Goal: Communication & Community: Answer question/provide support

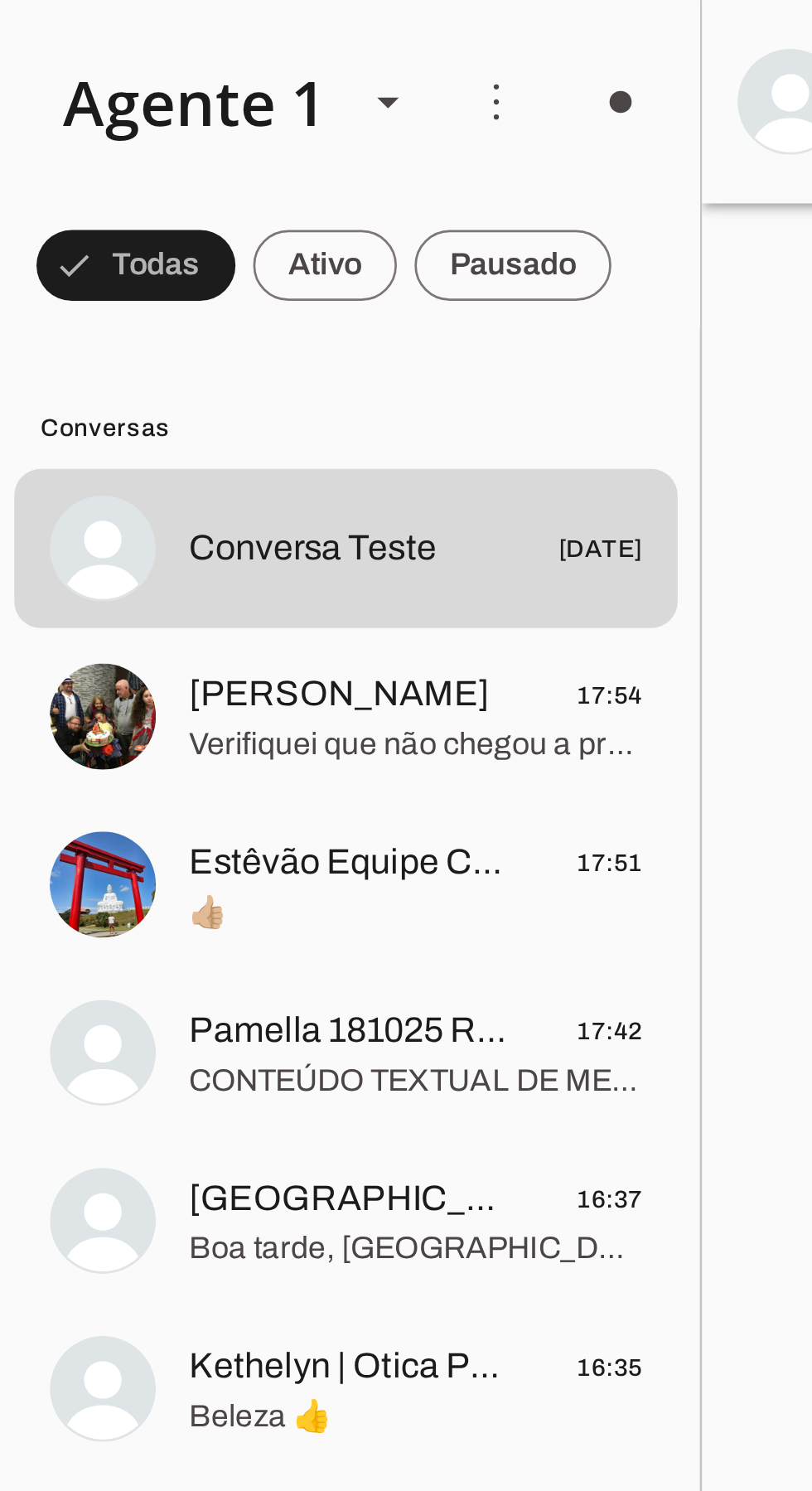
scroll to position [3349, 0]
click at [301, 259] on span "[PERSON_NAME]" at bounding box center [338, 259] width 112 height 20
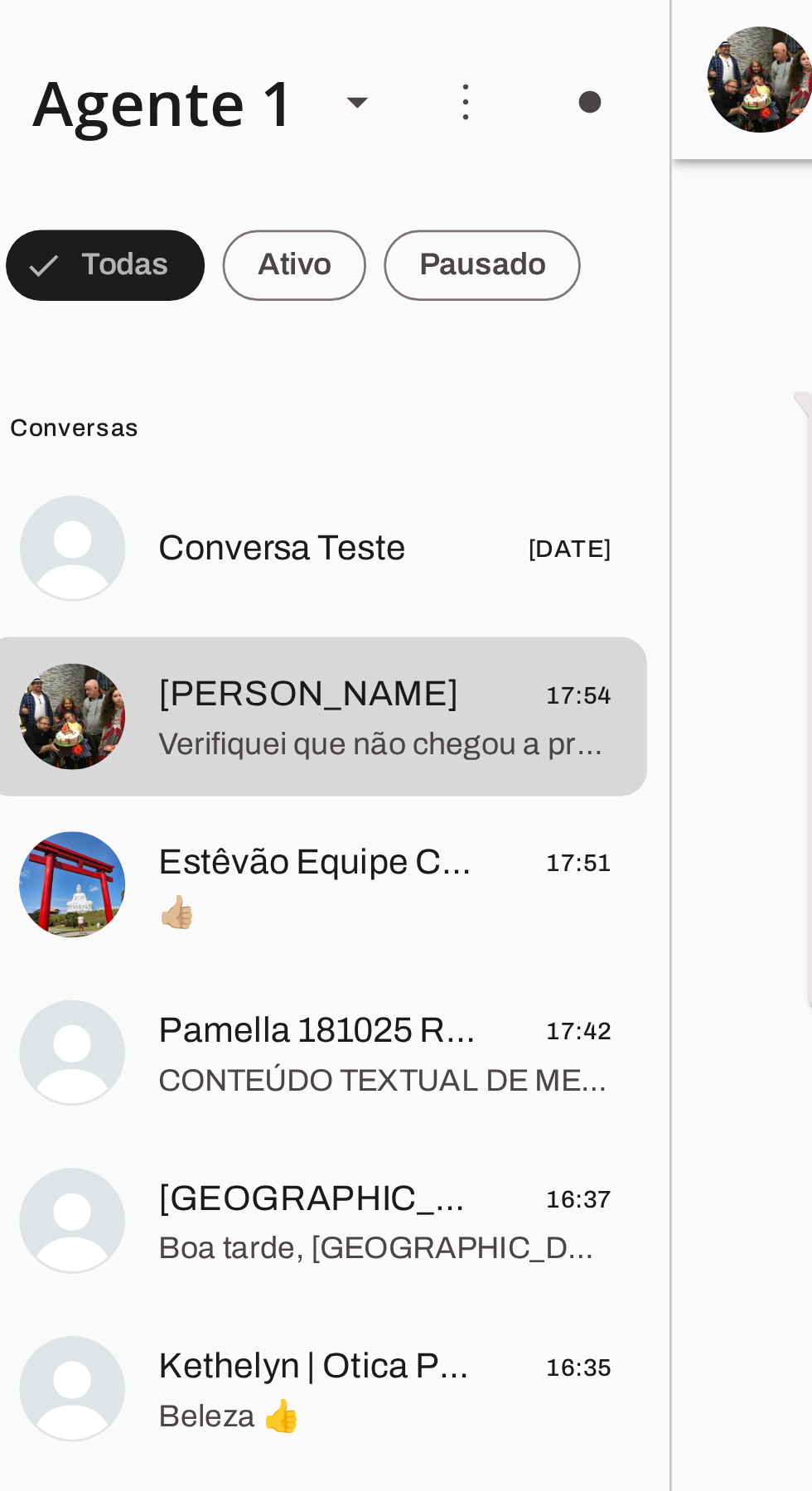
click at [323, 395] on span "Pamella 181025 Recreio" at bounding box center [343, 386] width 123 height 20
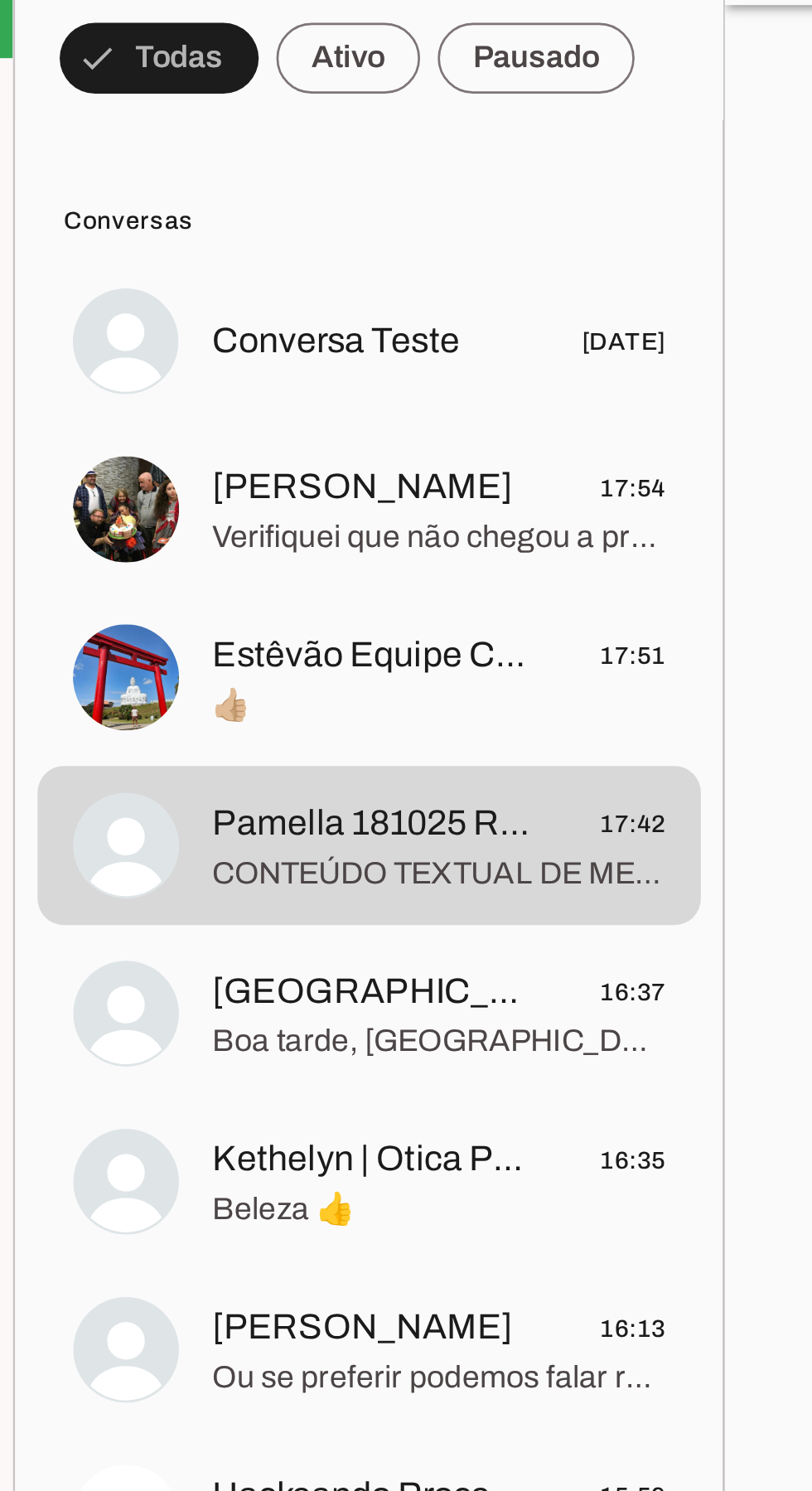
scroll to position [93, 0]
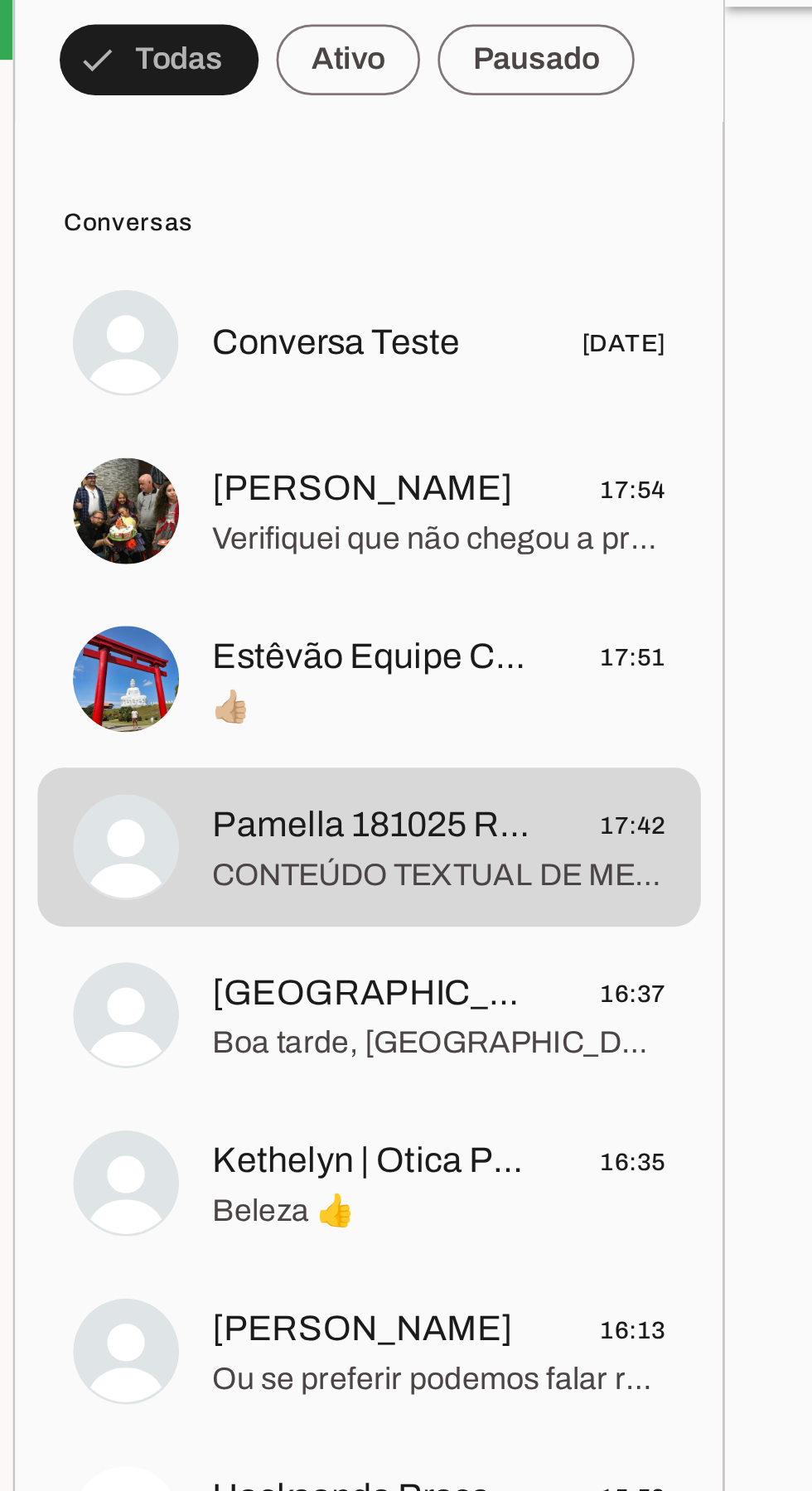
click at [388, 440] on span "[GEOGRAPHIC_DATA] | Dançarina [GEOGRAPHIC_DATA] - [GEOGRAPHIC_DATA]" at bounding box center [343, 449] width 123 height 20
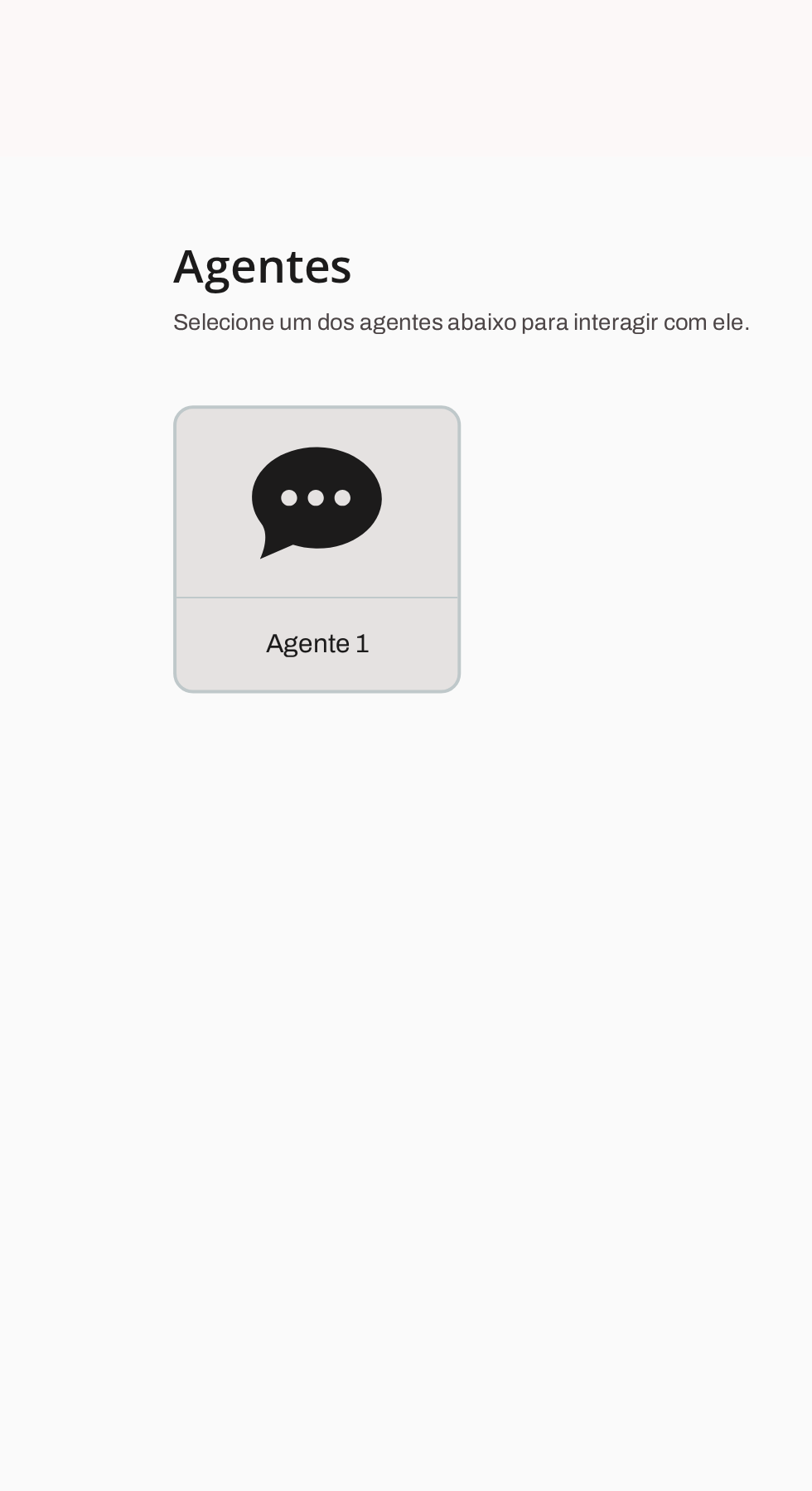
click at [141, 274] on icon at bounding box center [161, 255] width 66 height 56
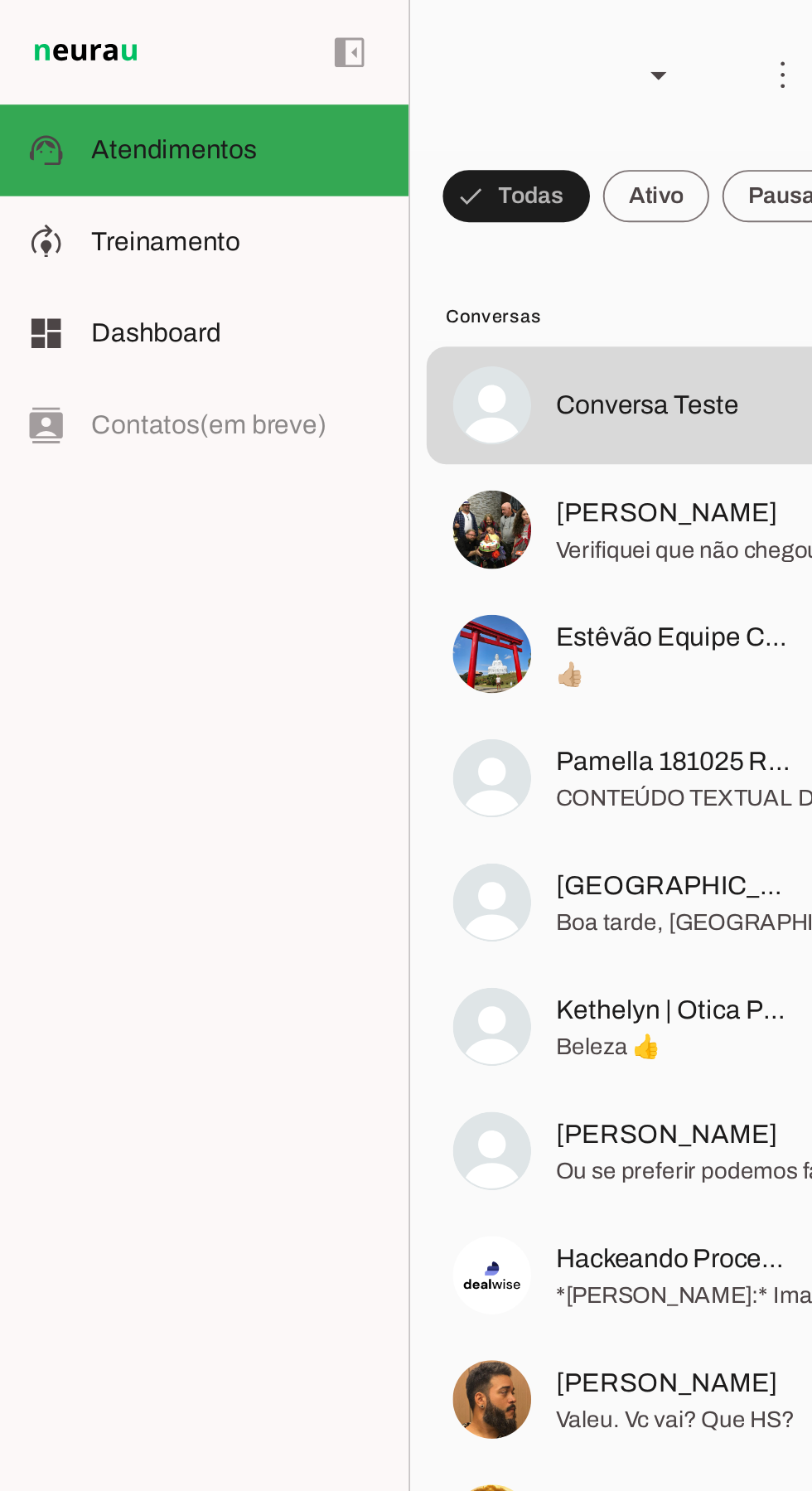
scroll to position [3316, 0]
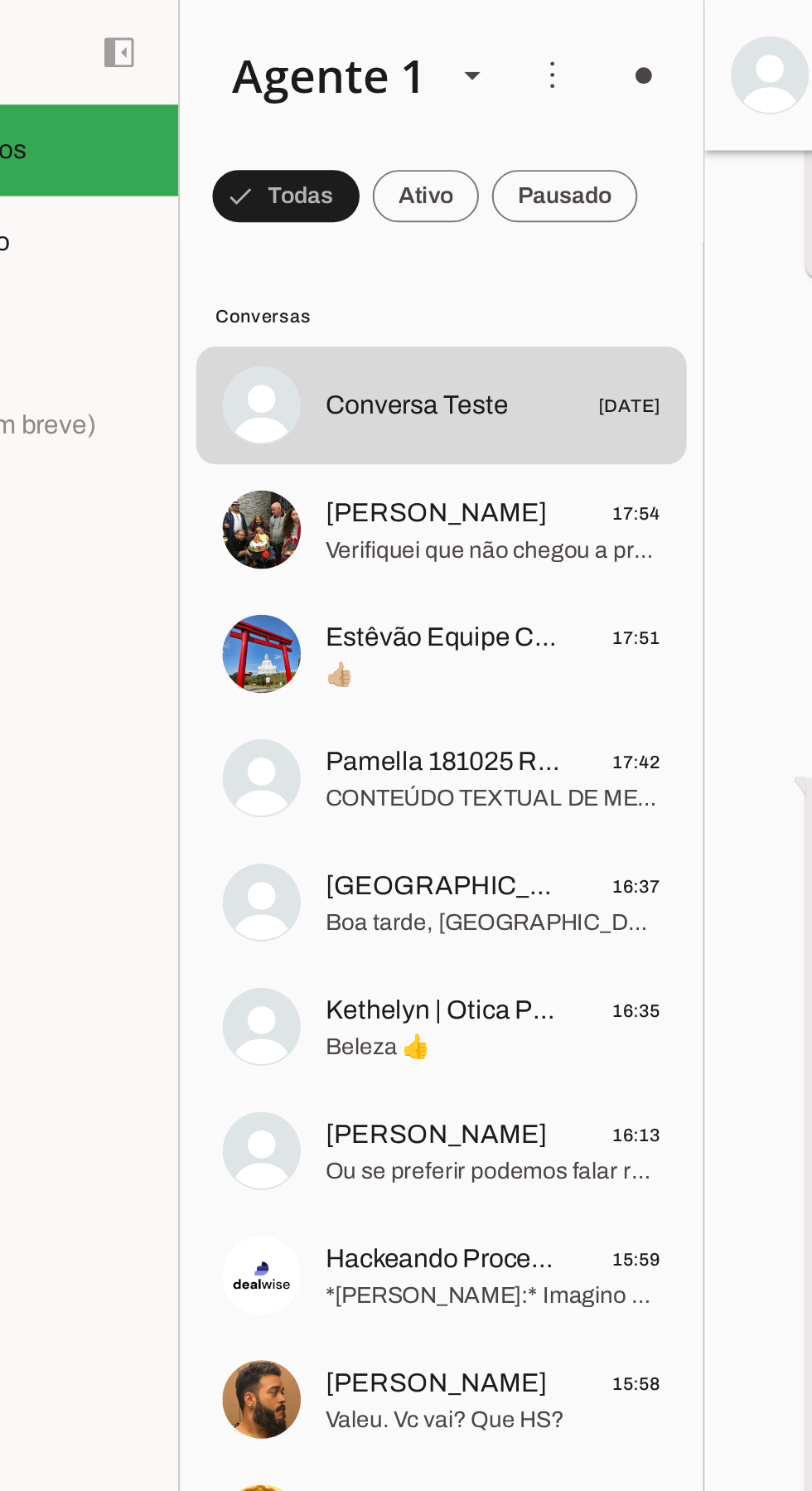
click at [346, 456] on span "[GEOGRAPHIC_DATA] | Dançarina [GEOGRAPHIC_DATA] - [GEOGRAPHIC_DATA]" at bounding box center [343, 449] width 123 height 20
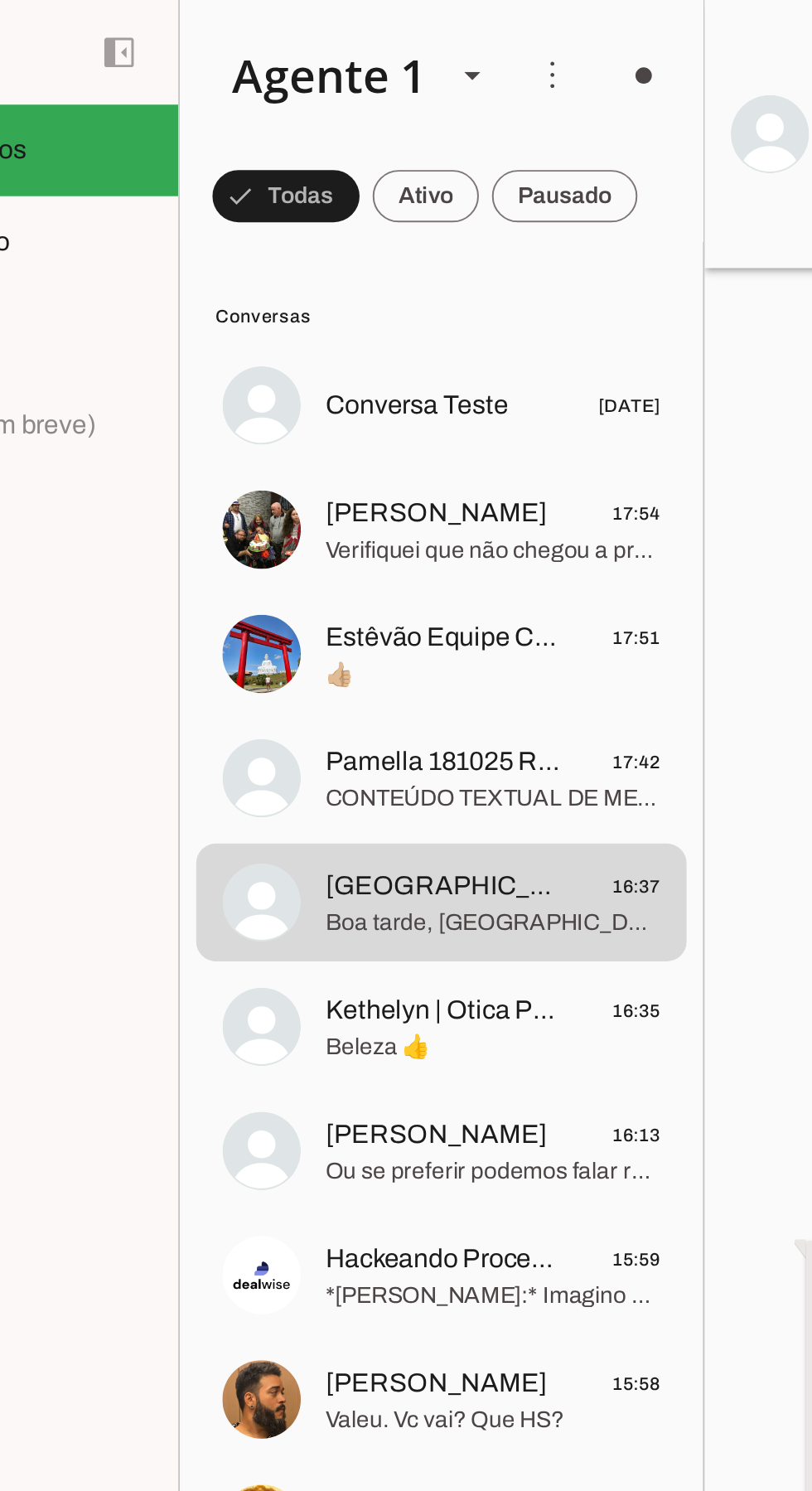
click at [346, 448] on span "[GEOGRAPHIC_DATA] | Dançarina [GEOGRAPHIC_DATA] - [GEOGRAPHIC_DATA]" at bounding box center [343, 449] width 123 height 20
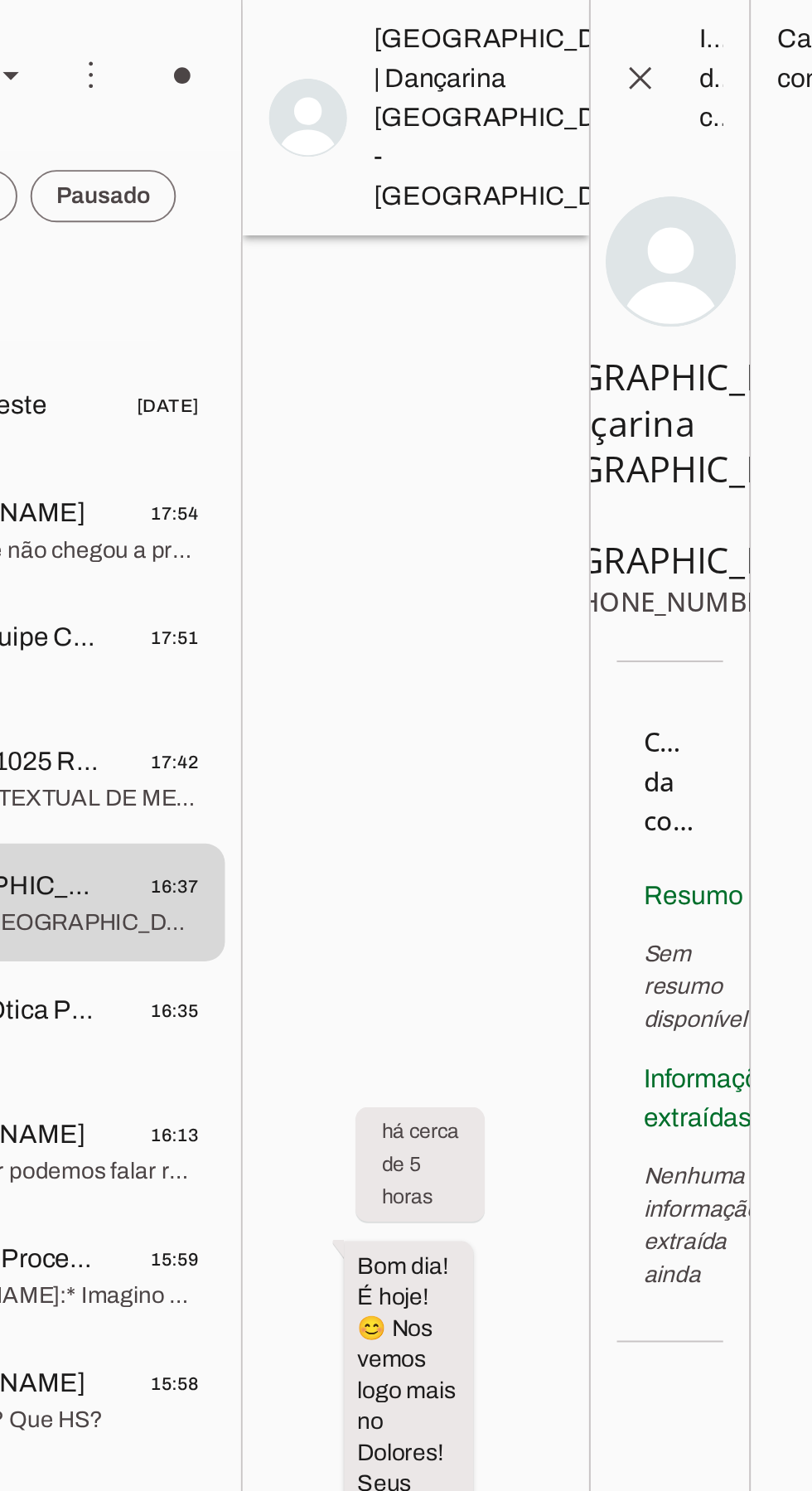
click at [676, 45] on span at bounding box center [675, 40] width 40 height 40
click at [676, 46] on span at bounding box center [675, 40] width 40 height 40
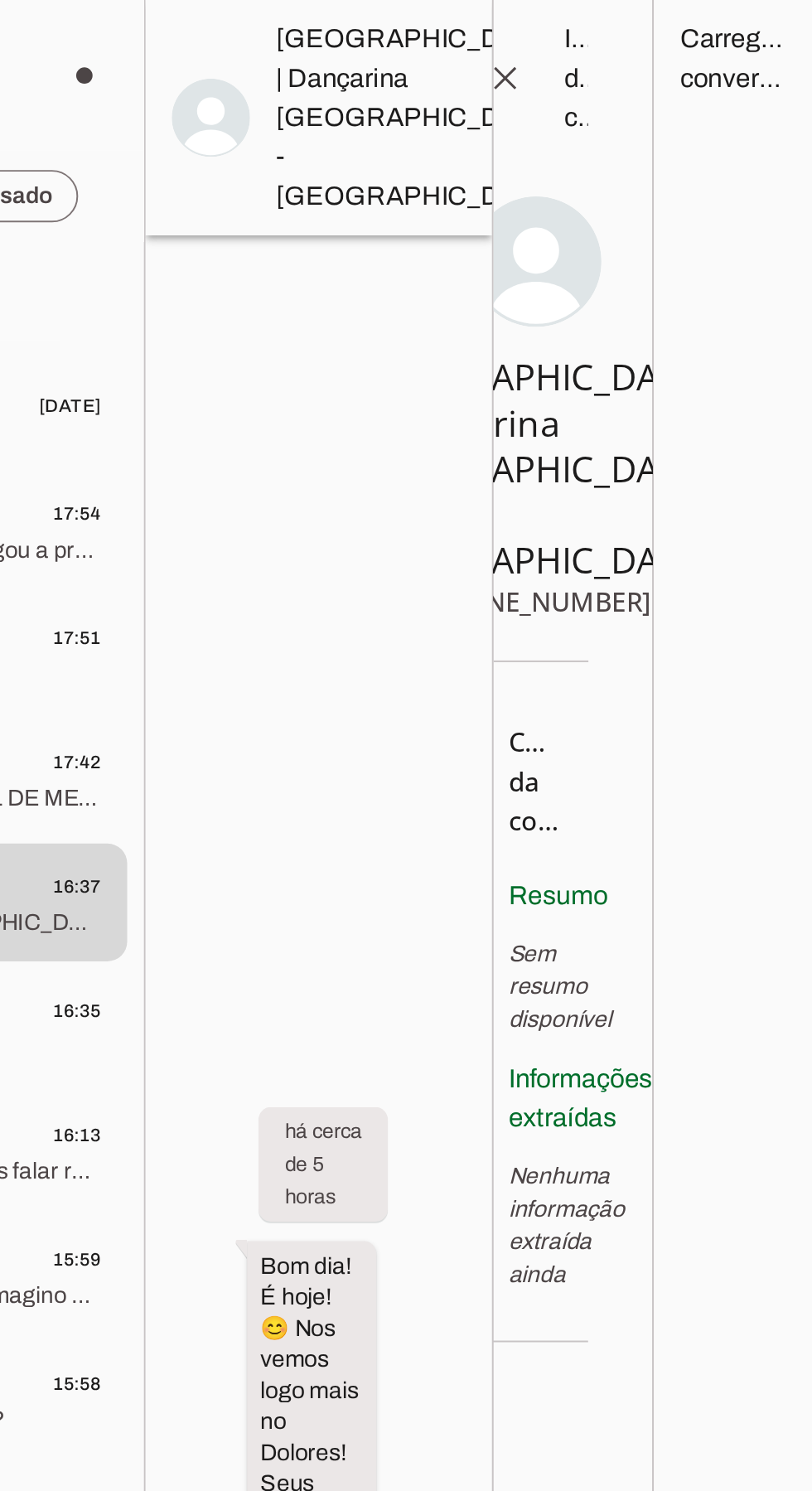
click at [672, 46] on span at bounding box center [655, 40] width 40 height 40
click at [569, 109] on span "Clique aqui para informações do contato" at bounding box center [566, 117] width 53 height 16
click at [563, 109] on span "Clique aqui para informações do contato" at bounding box center [566, 117] width 53 height 16
click at [560, 109] on span "Clique aqui para informações do contato" at bounding box center [566, 117] width 53 height 16
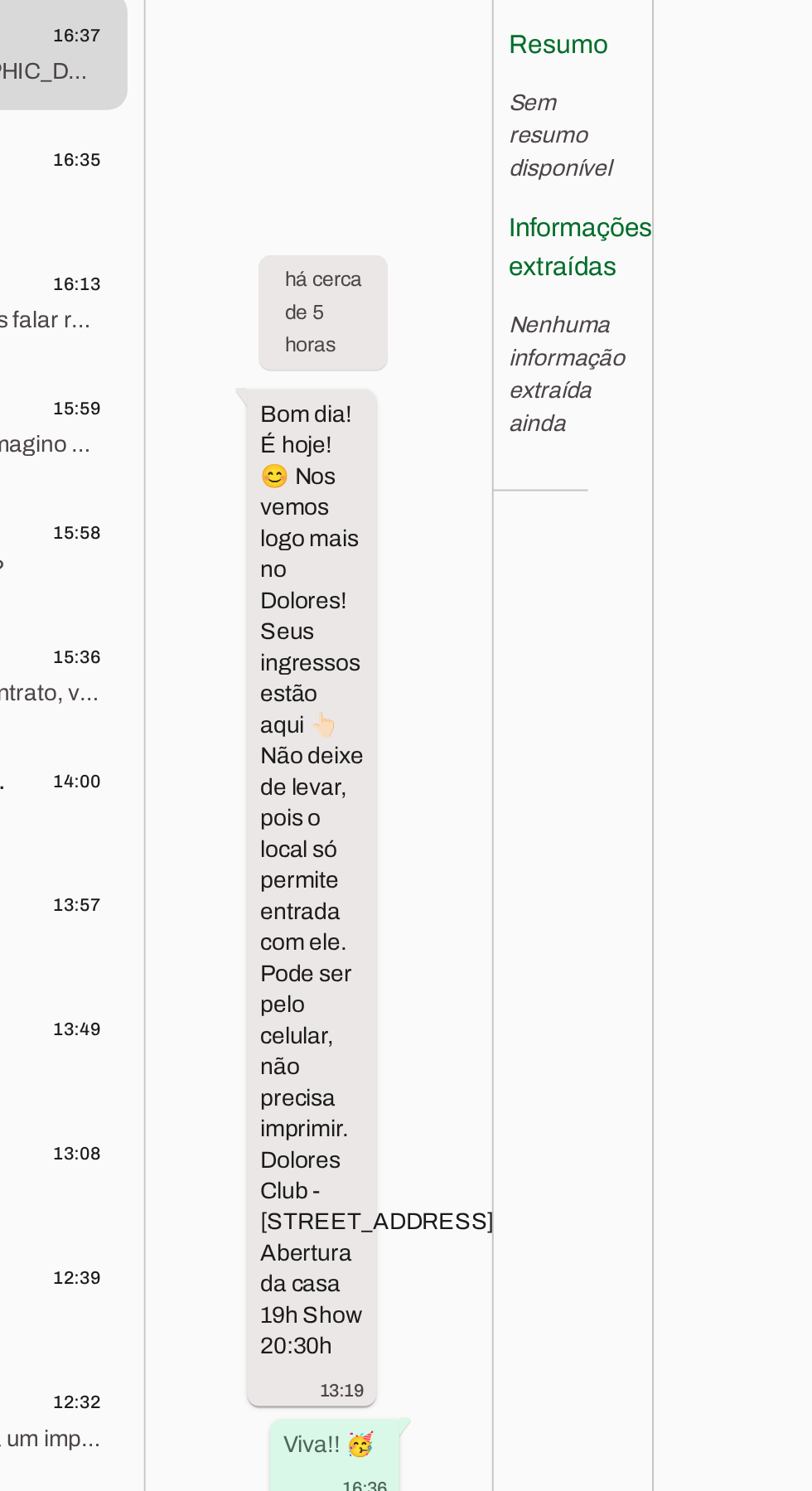
scroll to position [110, 0]
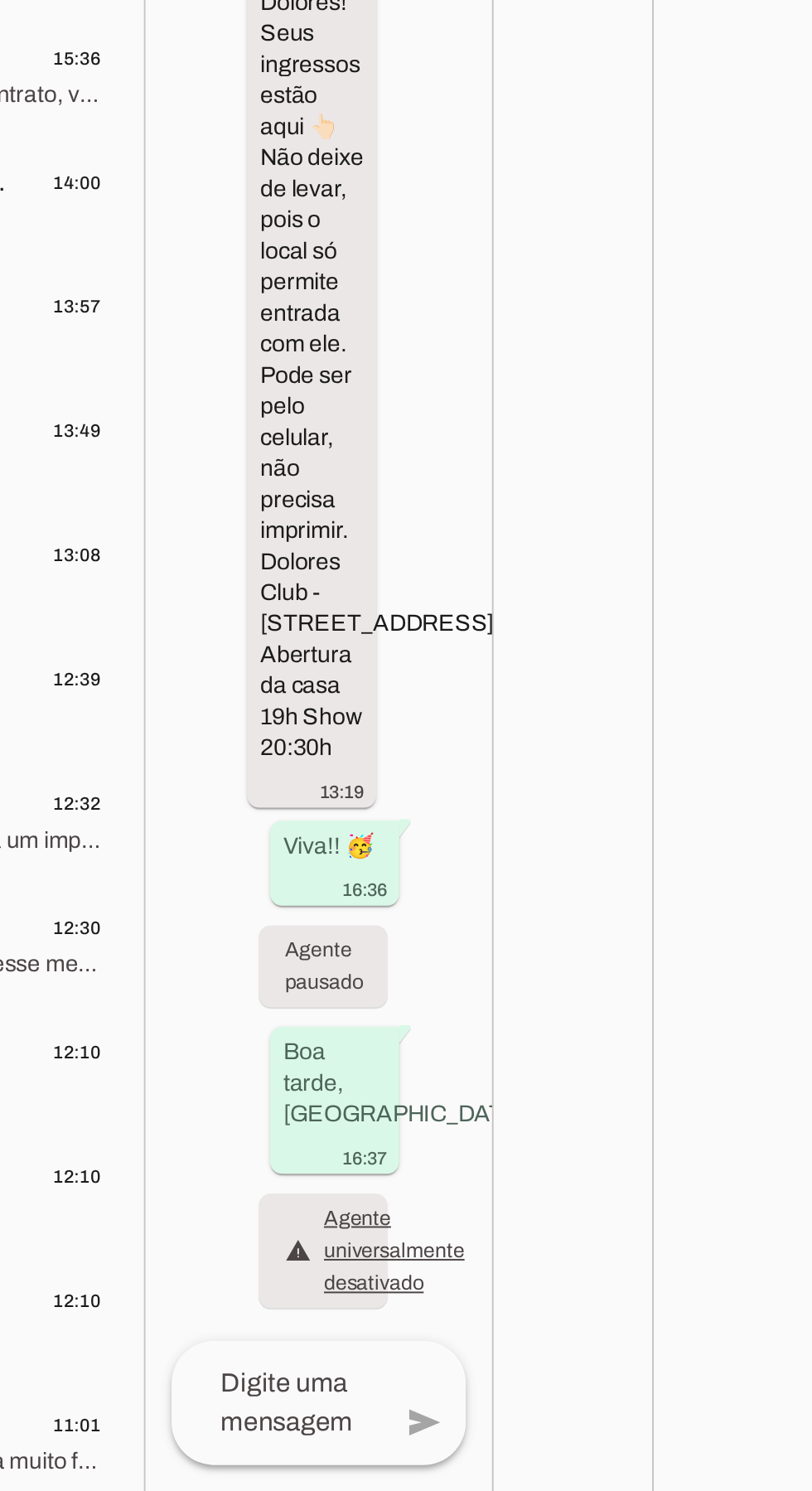
click at [542, 1426] on textarea at bounding box center [540, 1445] width 106 height 40
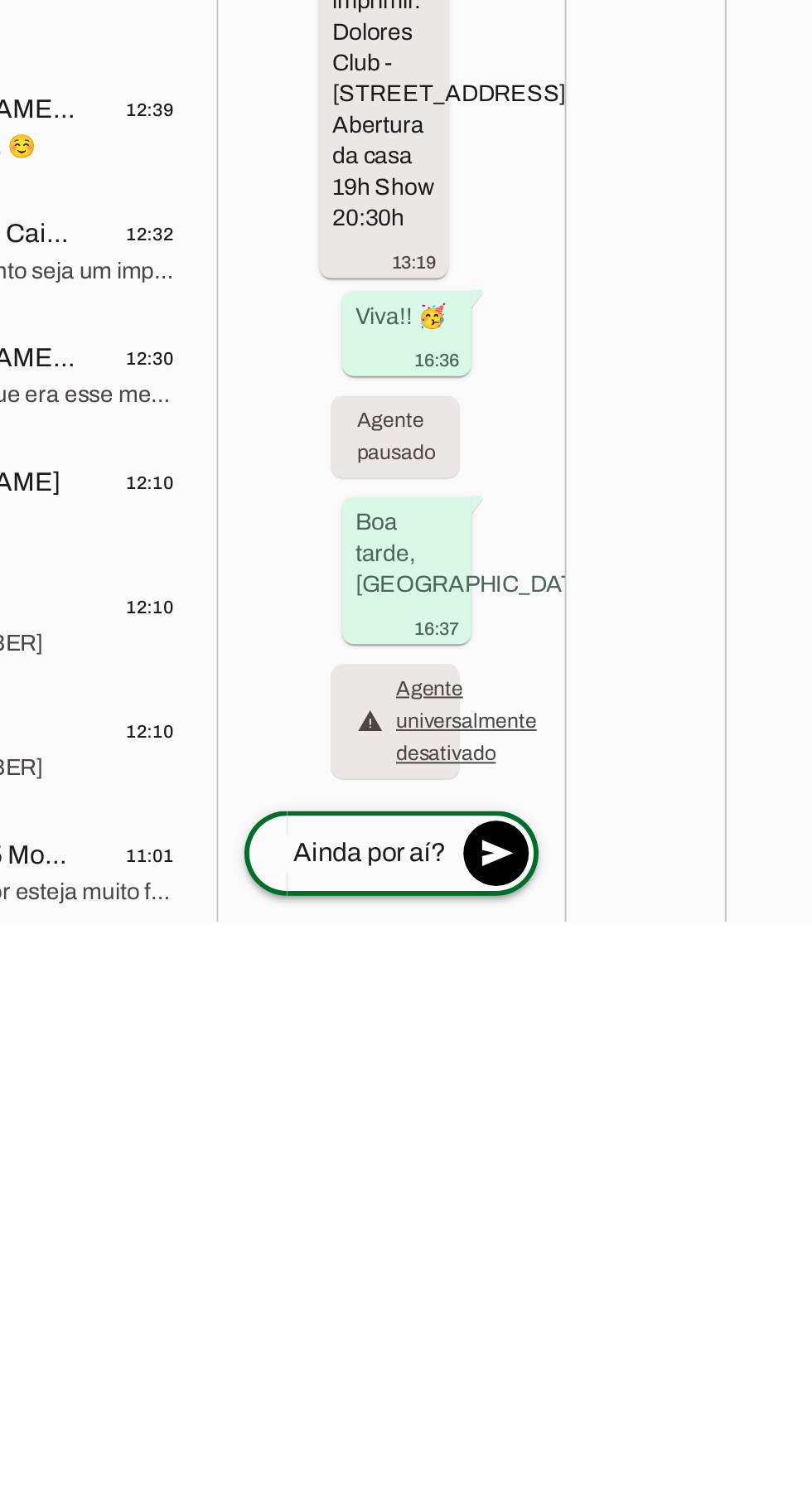
type textarea "Ainda por aí?"
type md-outlined-text-field "Ainda por aí?"
click at [621, 1436] on span at bounding box center [614, 1455] width 40 height 40
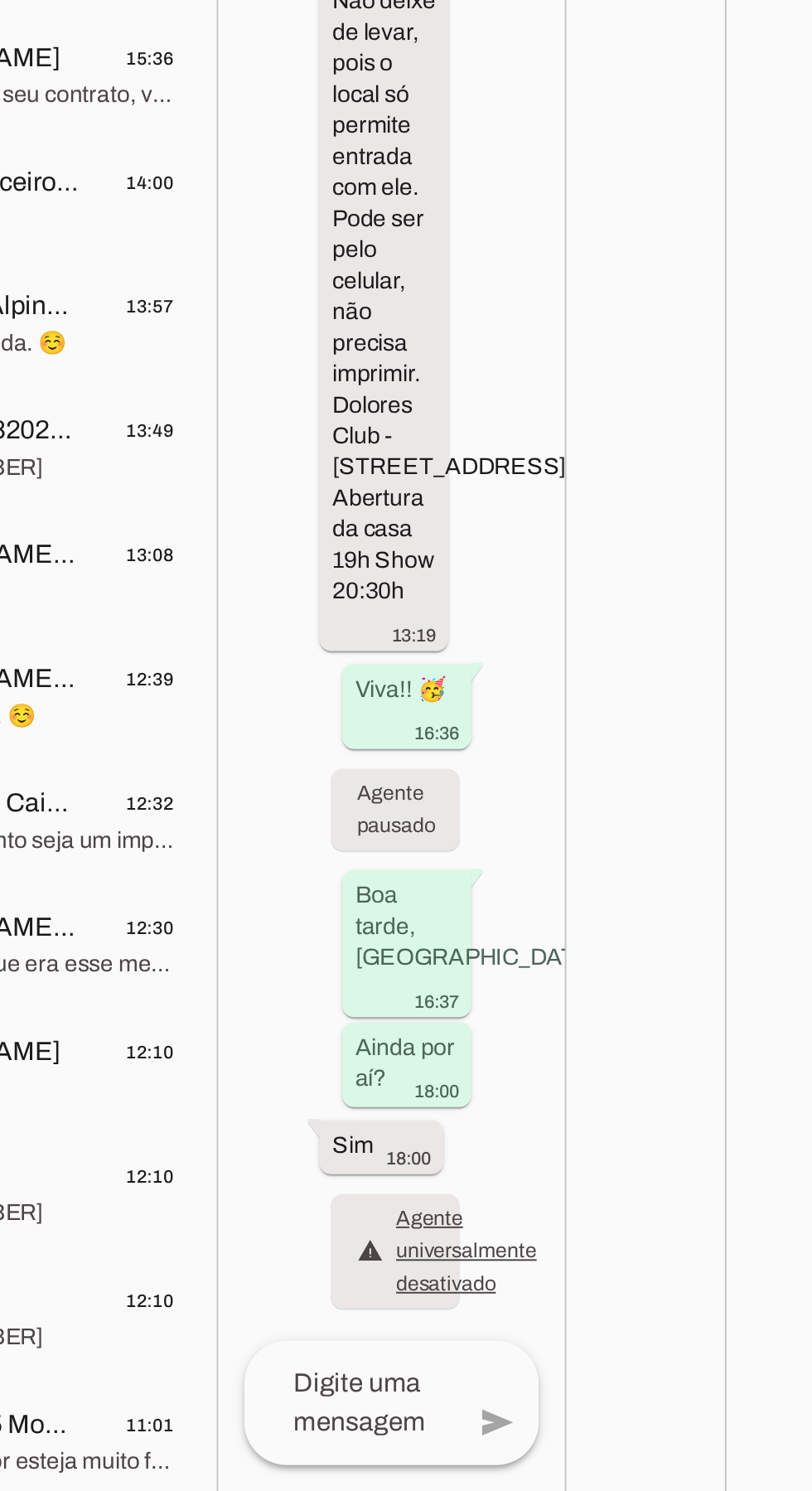
scroll to position [0, 0]
click at [566, 1426] on textarea at bounding box center [540, 1445] width 106 height 40
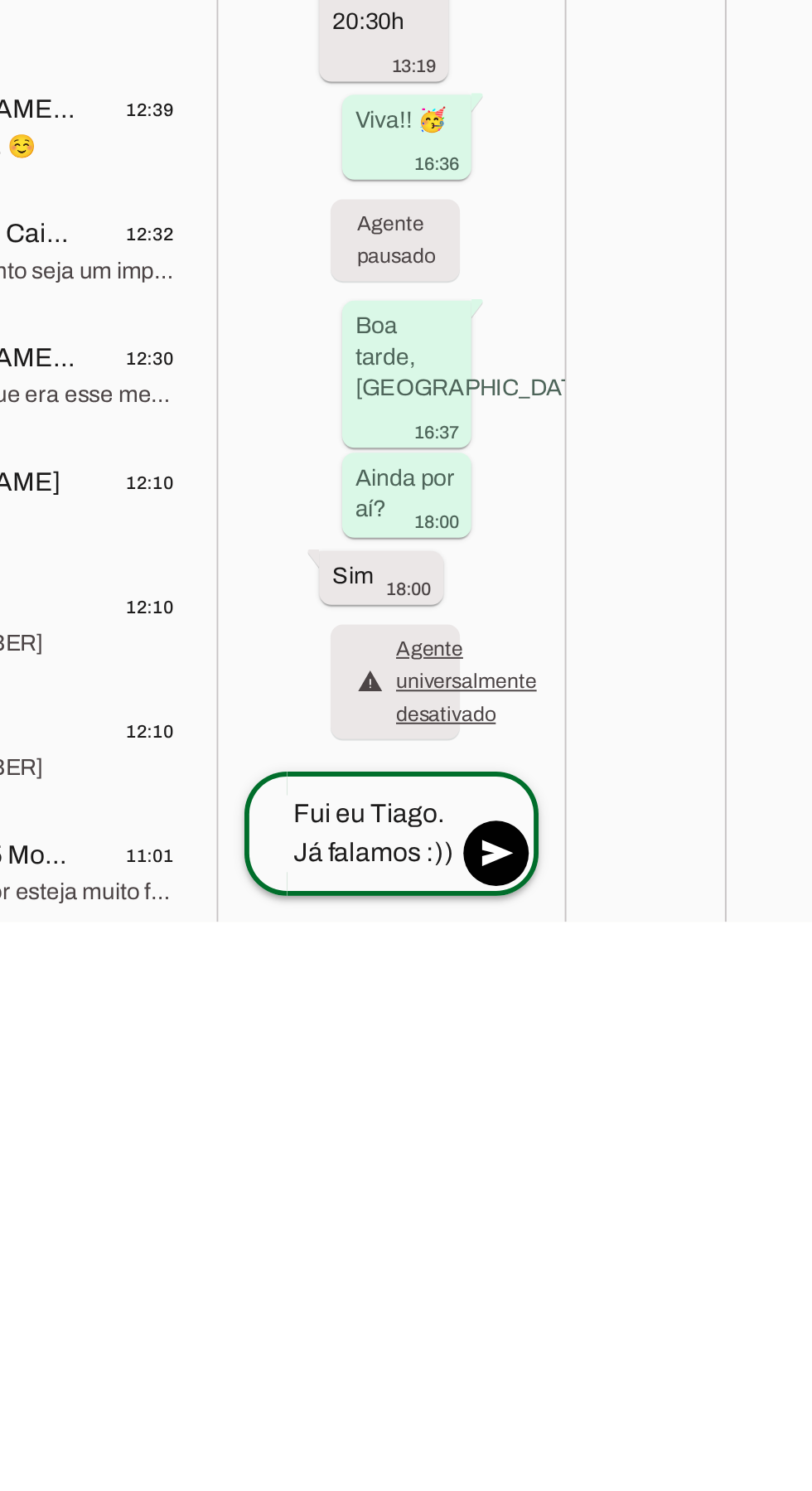
type textarea "Fui eu Tiago. Já falamos :))"
type md-outlined-text-field "Fui eu Tiago. Já falamos :))"
click at [623, 1436] on span at bounding box center [614, 1455] width 40 height 40
